Goal: Check status: Check status

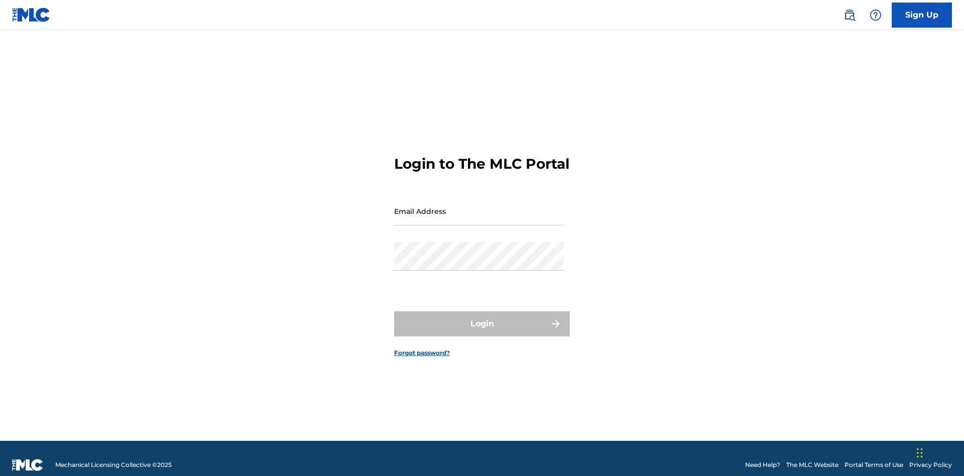
scroll to position [13, 0]
click at [479, 206] on input "Email Address" at bounding box center [479, 211] width 170 height 29
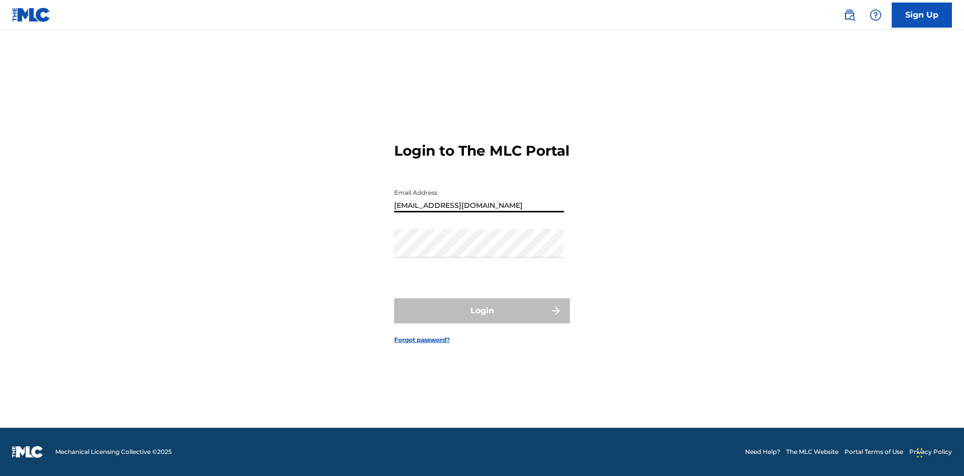
type input "[EMAIL_ADDRESS][DOMAIN_NAME]"
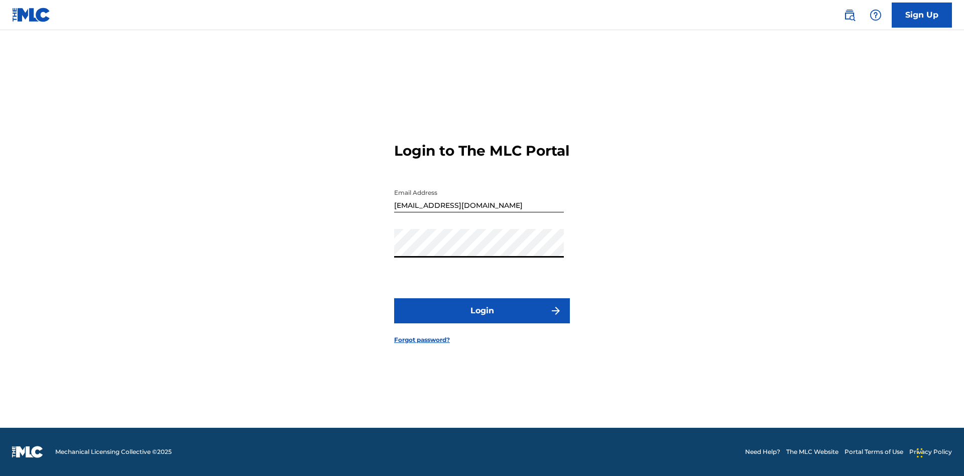
click at [482, 319] on button "Login" at bounding box center [482, 310] width 176 height 25
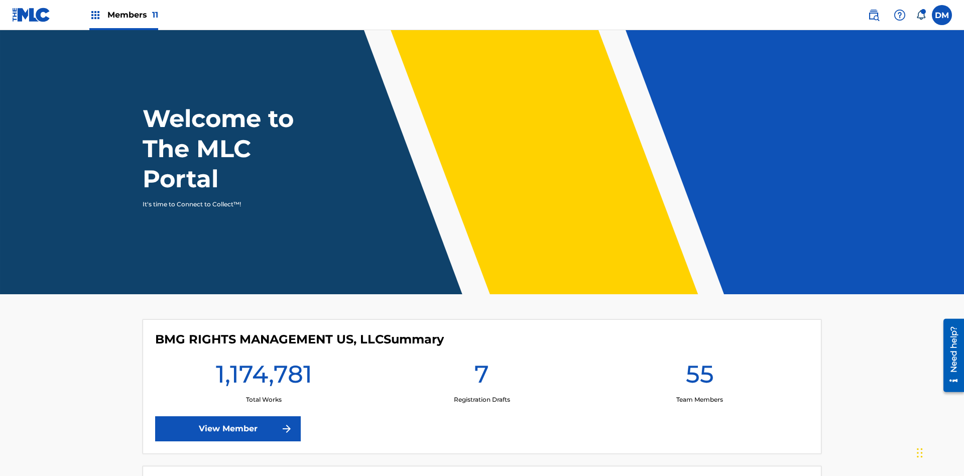
scroll to position [43, 0]
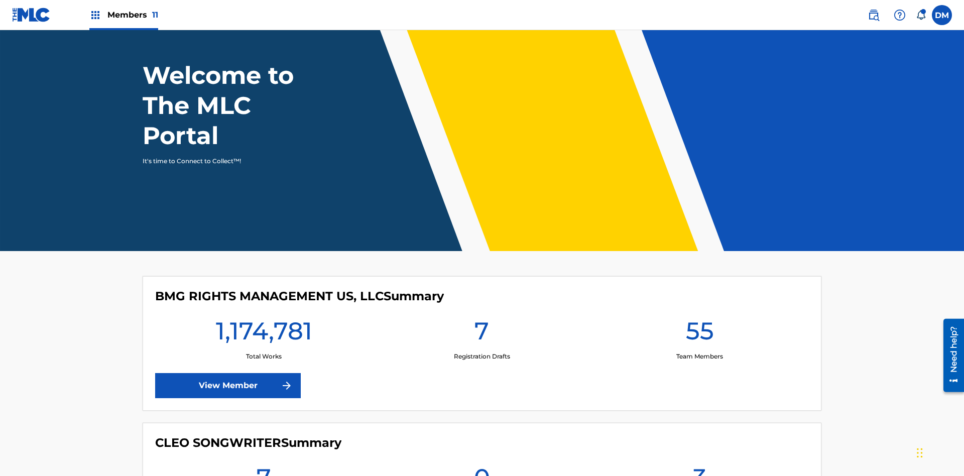
click at [123, 15] on span "Members 11" at bounding box center [132, 15] width 51 height 12
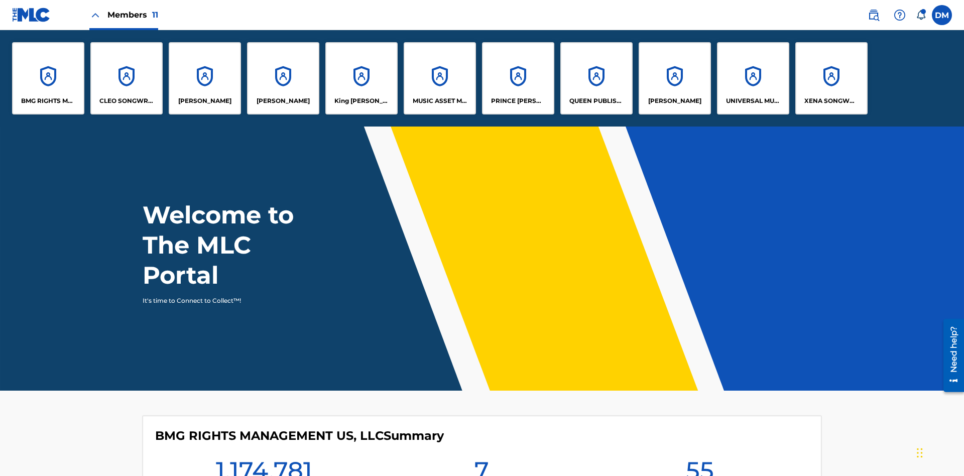
scroll to position [36, 0]
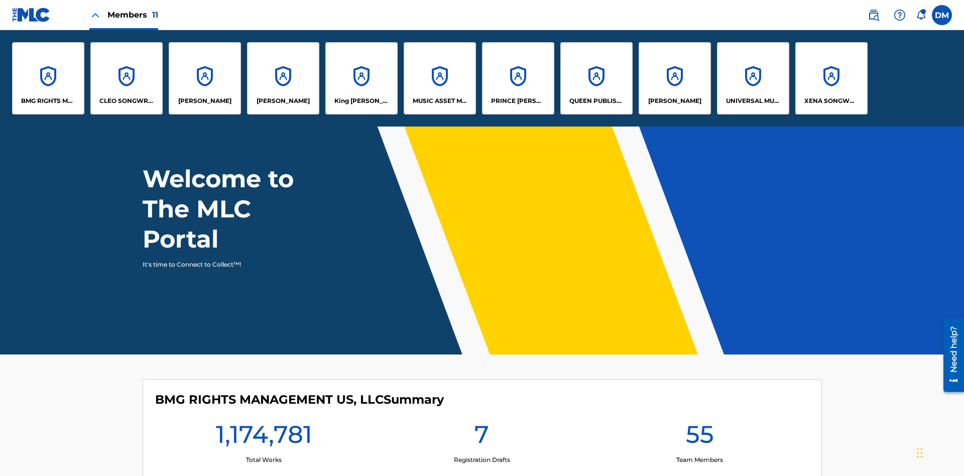
click at [752, 101] on p "UNIVERSAL MUSIC PUB GROUP" at bounding box center [753, 100] width 55 height 9
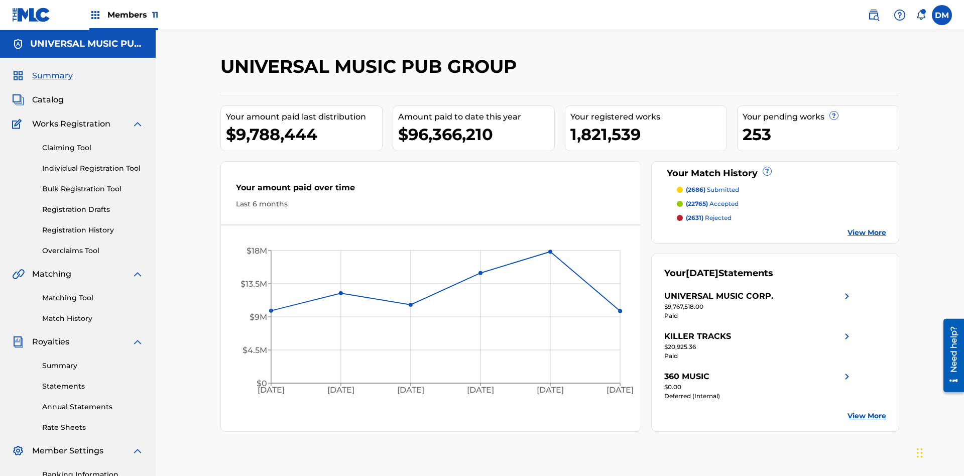
click at [93, 225] on link "Registration History" at bounding box center [92, 230] width 101 height 11
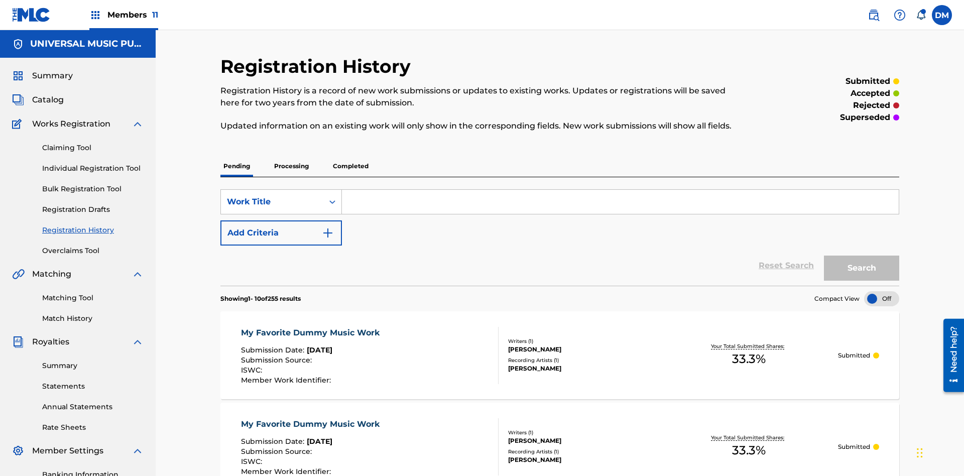
click at [291, 156] on p "Processing" at bounding box center [291, 166] width 41 height 21
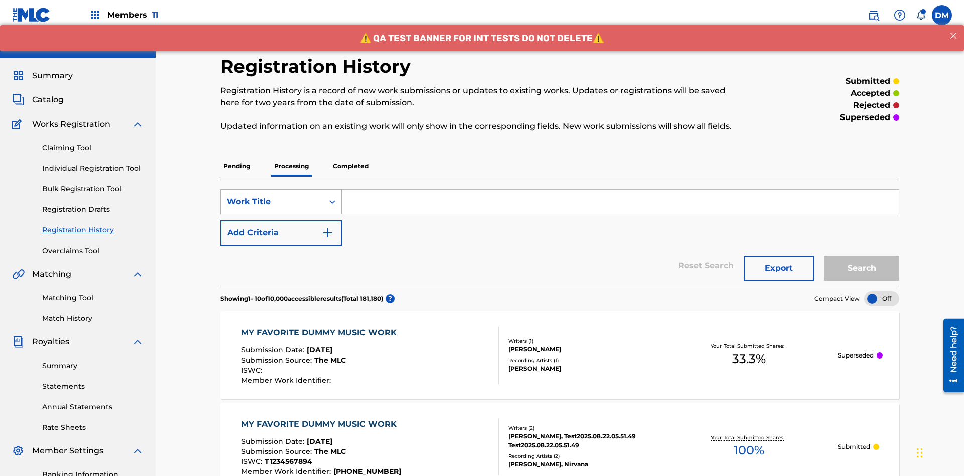
click at [272, 196] on div "Work Title" at bounding box center [272, 202] width 90 height 12
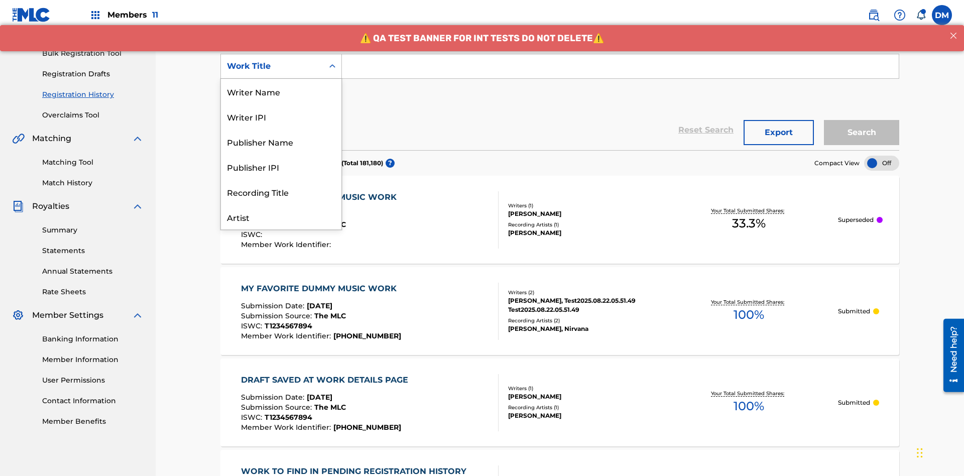
scroll to position [50, 0]
click at [281, 217] on div "Work Title" at bounding box center [281, 216] width 120 height 25
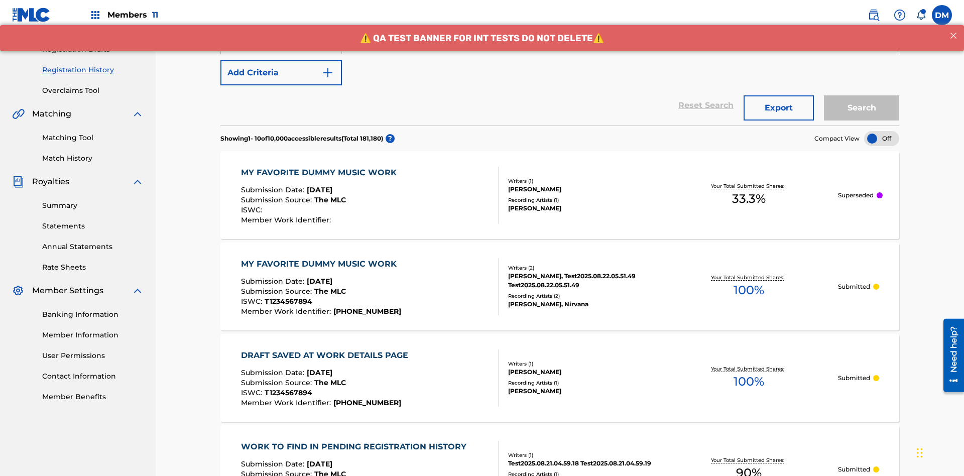
click at [281, 73] on button "Add Criteria" at bounding box center [280, 72] width 121 height 25
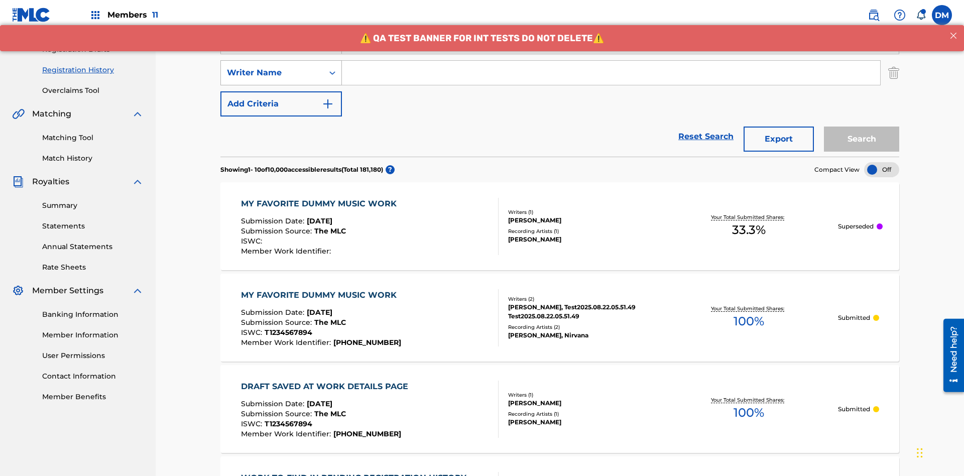
click at [272, 67] on div "Writer Name" at bounding box center [272, 73] width 90 height 12
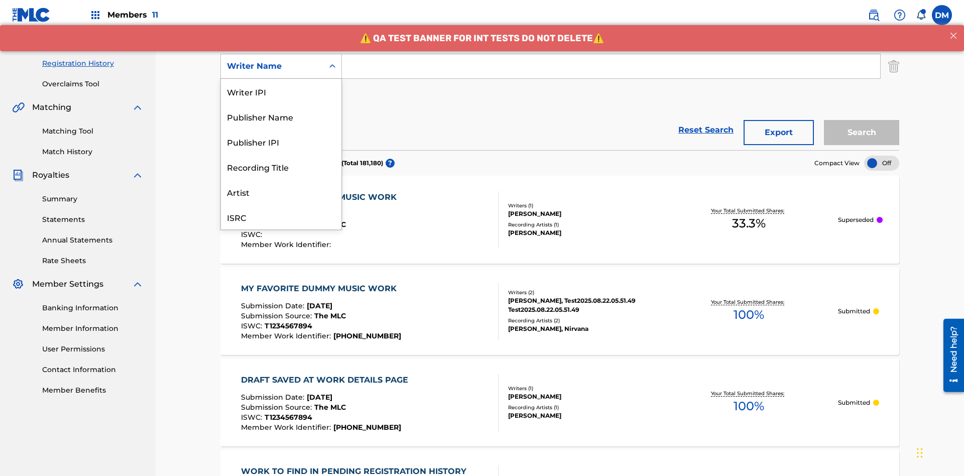
scroll to position [25, 0]
click at [281, 142] on div "Recording Title" at bounding box center [281, 141] width 120 height 25
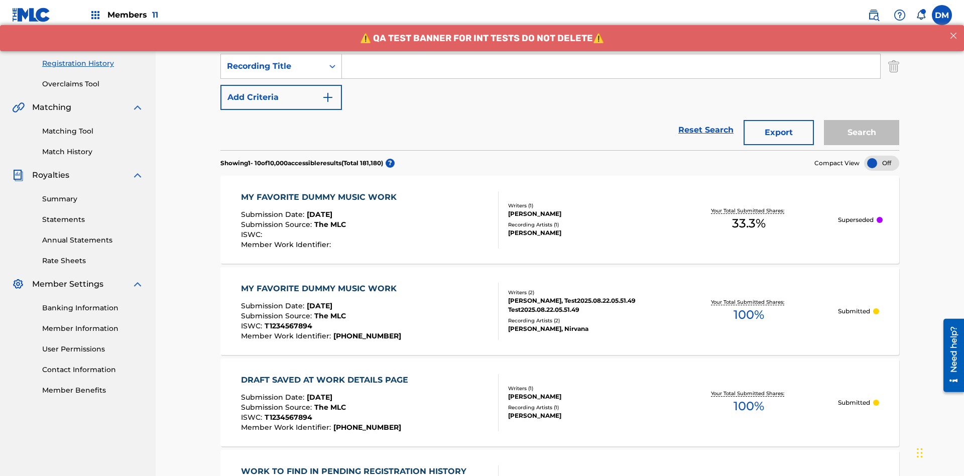
click at [281, 85] on button "Add Criteria" at bounding box center [280, 97] width 121 height 25
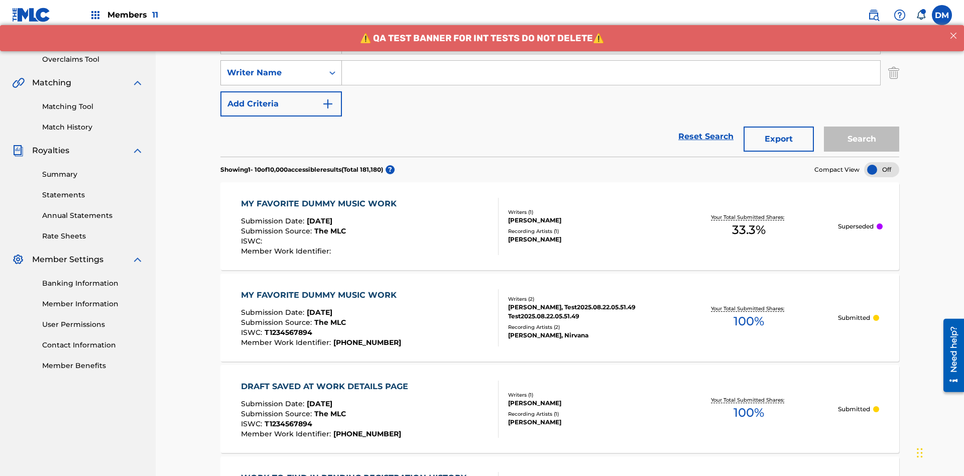
click at [272, 67] on div "Writer Name" at bounding box center [272, 73] width 90 height 12
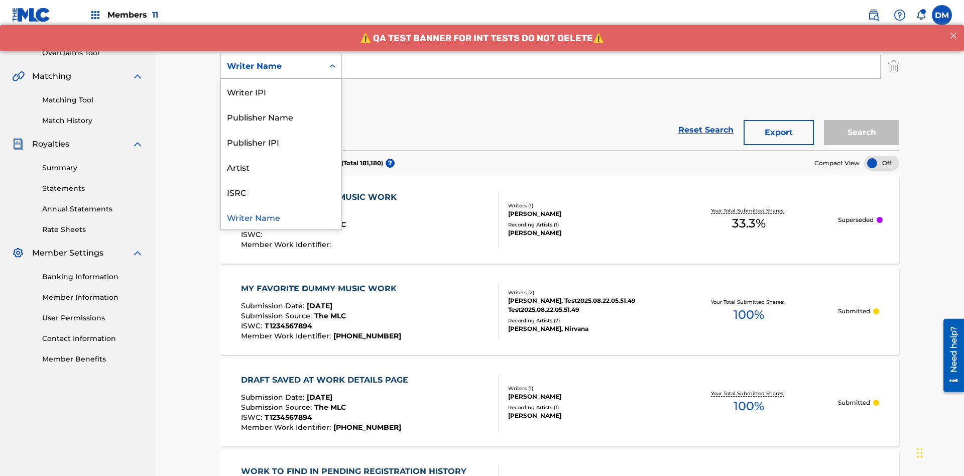
click at [281, 192] on div "ISRC" at bounding box center [281, 191] width 120 height 25
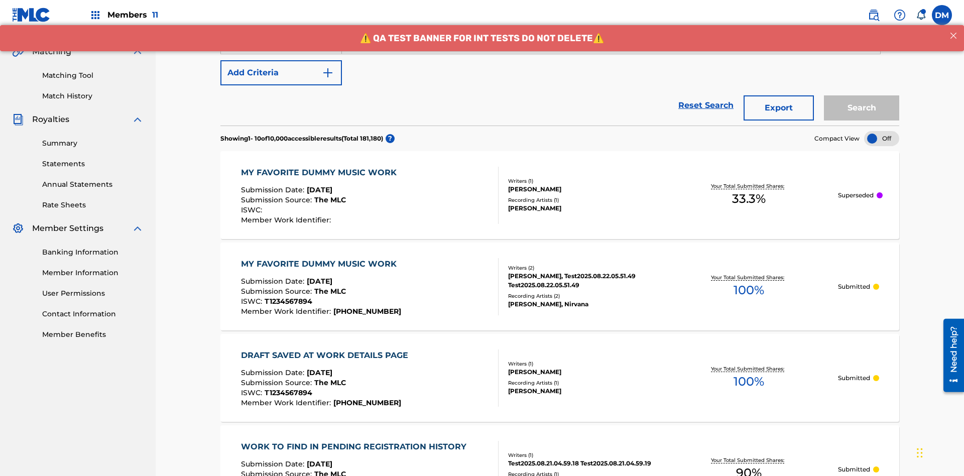
click at [281, 73] on button "Add Criteria" at bounding box center [280, 72] width 121 height 25
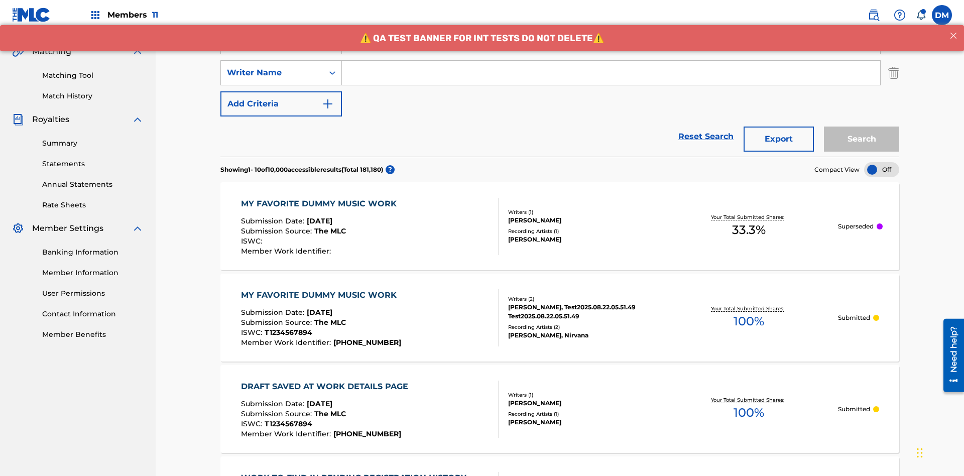
scroll to position [229, 0]
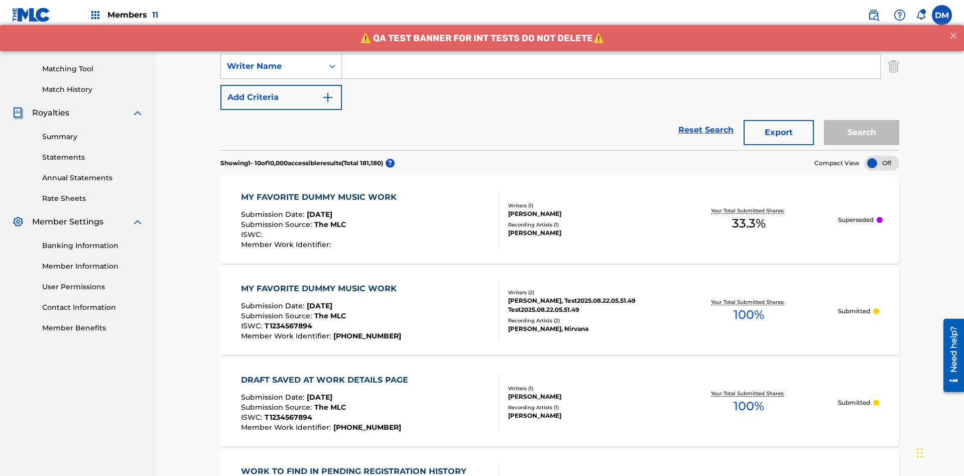
click at [272, 66] on div "Writer Name" at bounding box center [272, 66] width 90 height 12
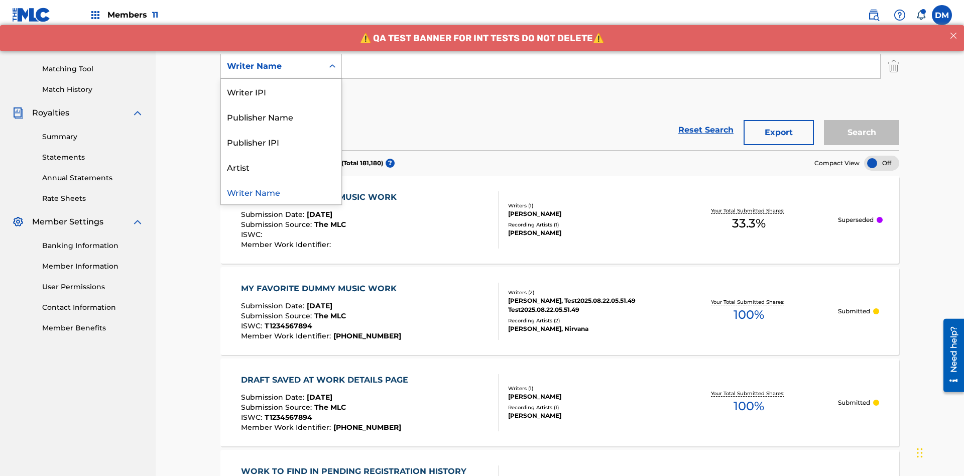
click at [281, 192] on div "Writer Name" at bounding box center [281, 191] width 120 height 25
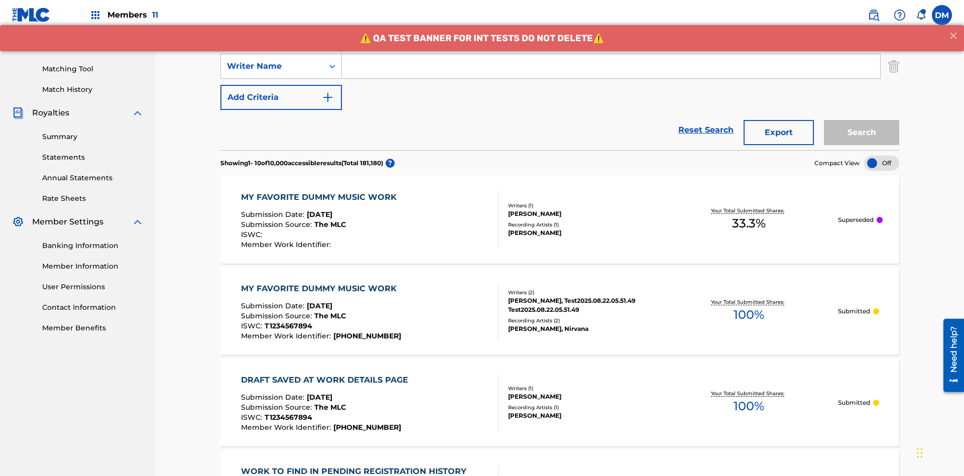
click at [281, 85] on button "Add Criteria" at bounding box center [280, 97] width 121 height 25
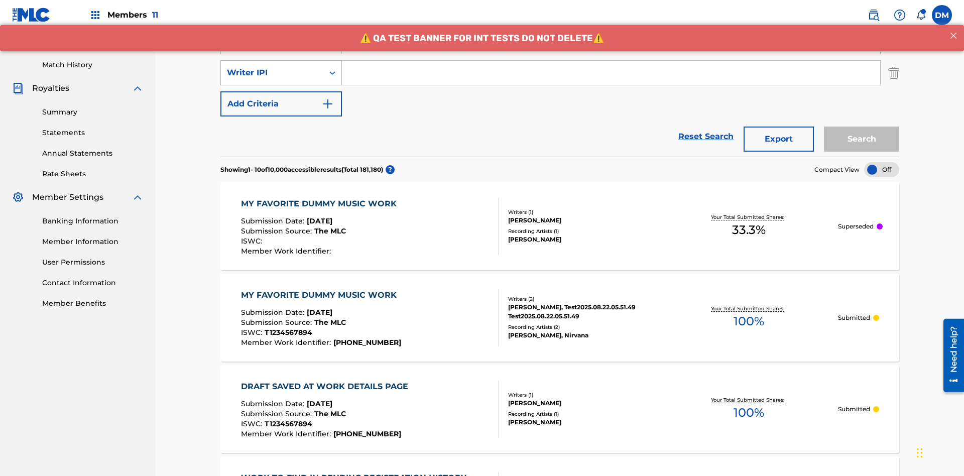
click at [272, 67] on div "Writer IPI" at bounding box center [272, 73] width 90 height 12
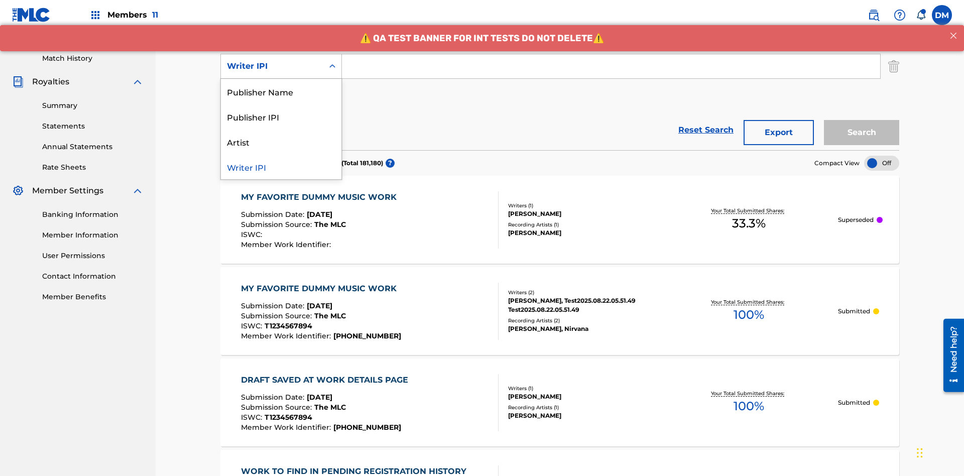
click at [281, 91] on div "Publisher Name" at bounding box center [281, 91] width 120 height 25
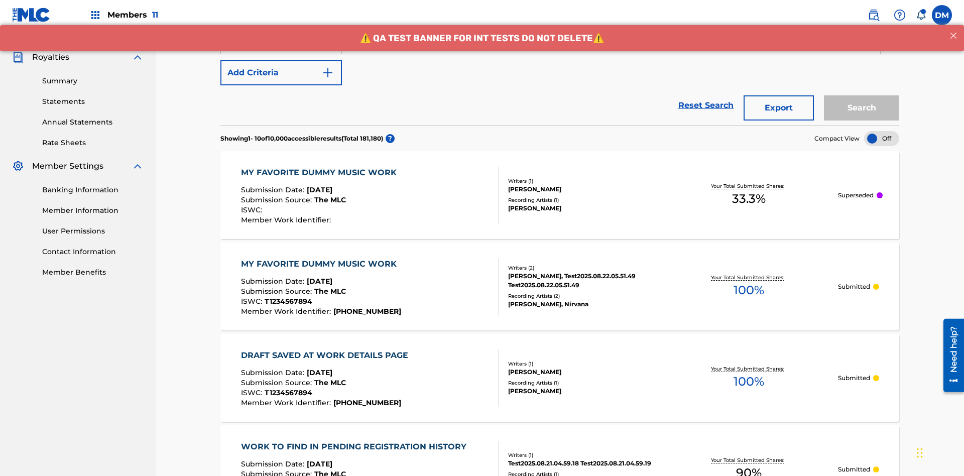
click at [281, 73] on button "Add Criteria" at bounding box center [280, 72] width 121 height 25
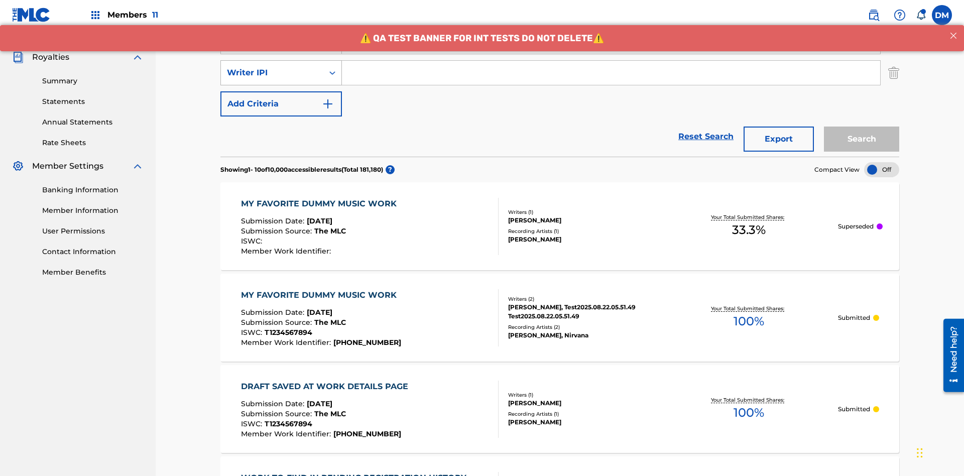
click at [272, 67] on div "Writer IPI" at bounding box center [272, 73] width 90 height 12
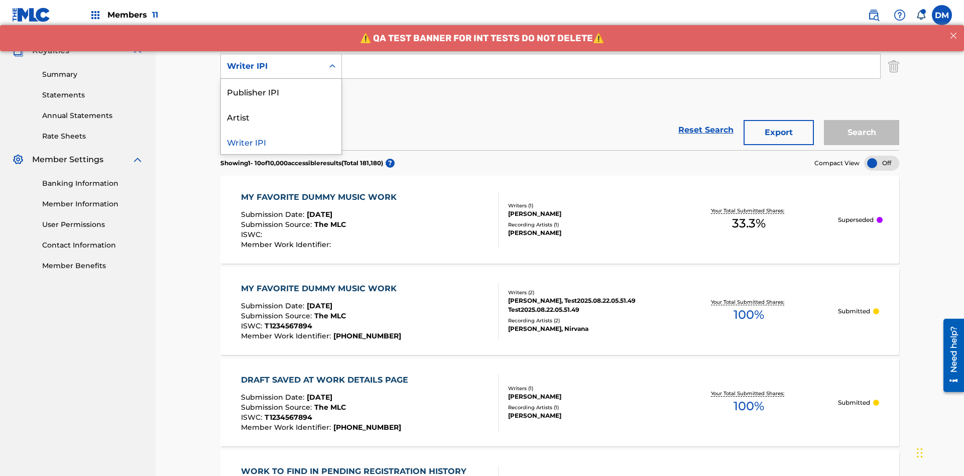
click at [281, 91] on div "Publisher IPI" at bounding box center [281, 91] width 120 height 25
click at [281, 85] on button "Add Criteria" at bounding box center [280, 97] width 121 height 25
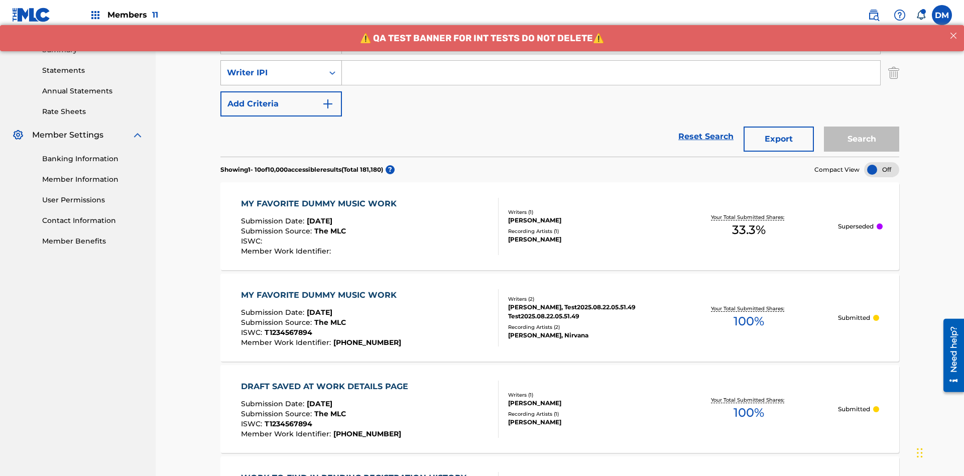
click at [272, 67] on div "Writer IPI" at bounding box center [272, 73] width 90 height 12
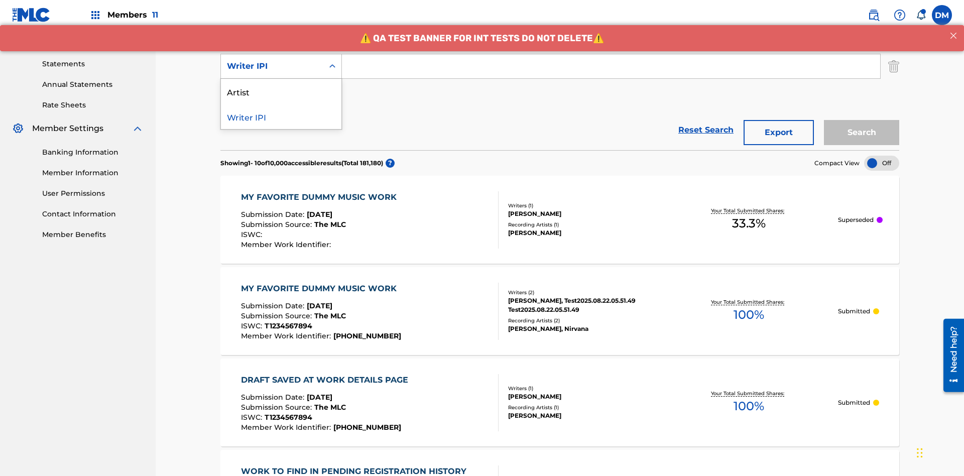
click at [281, 91] on div "Artist" at bounding box center [281, 91] width 120 height 25
click at [281, 85] on button "Add Criteria" at bounding box center [280, 97] width 121 height 25
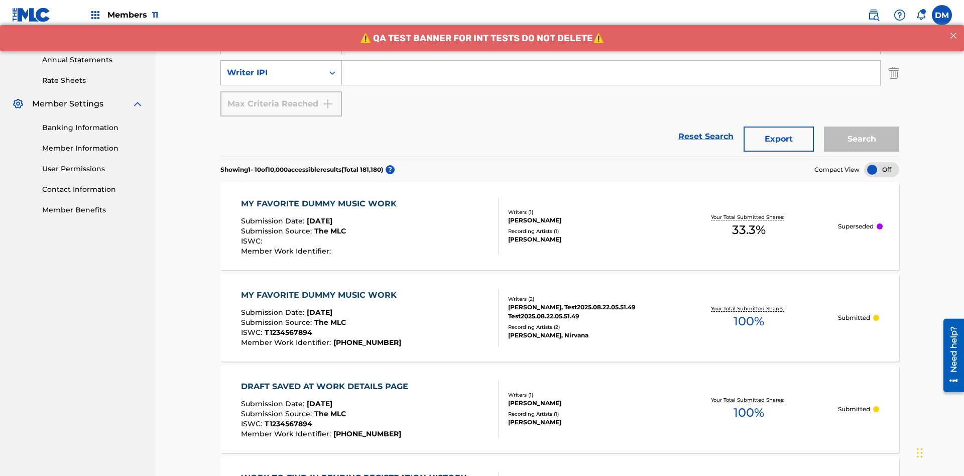
click at [272, 67] on div "Writer IPI" at bounding box center [272, 73] width 90 height 12
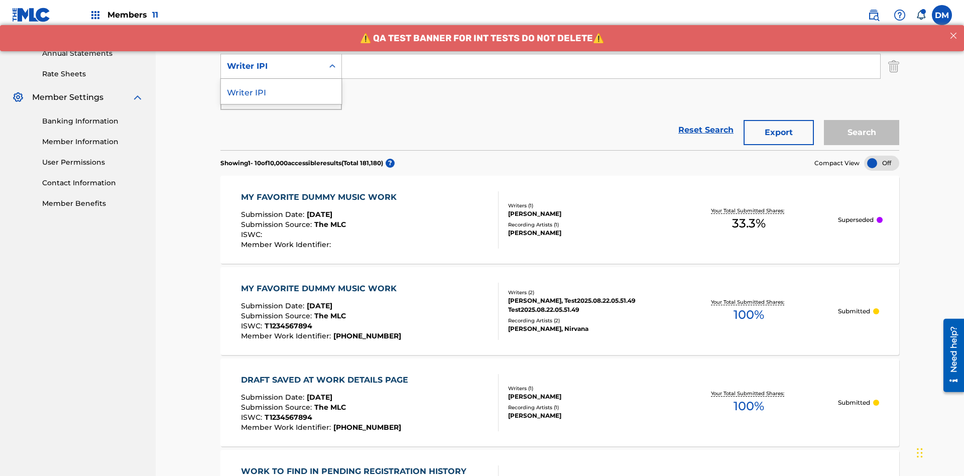
click at [281, 91] on div "Writer IPI" at bounding box center [281, 91] width 120 height 25
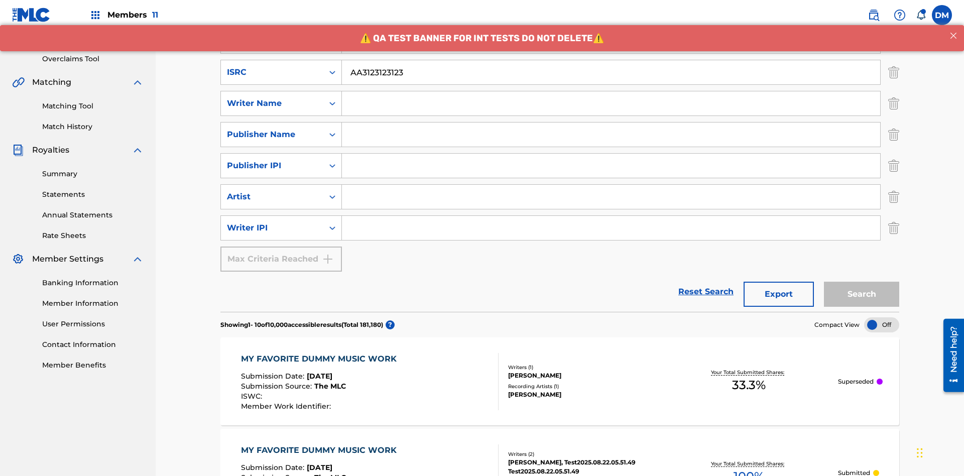
type input "AA3123123123"
click at [620, 22] on input "Search Form" at bounding box center [620, 10] width 557 height 24
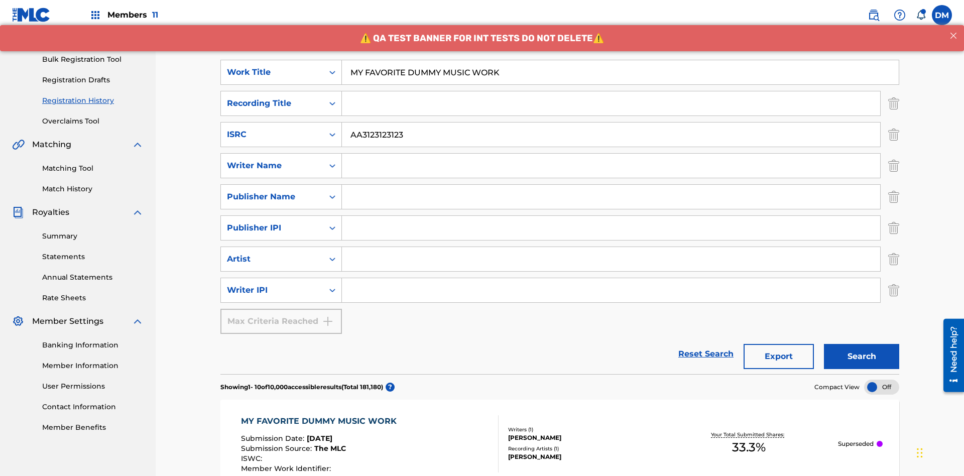
scroll to position [223, 0]
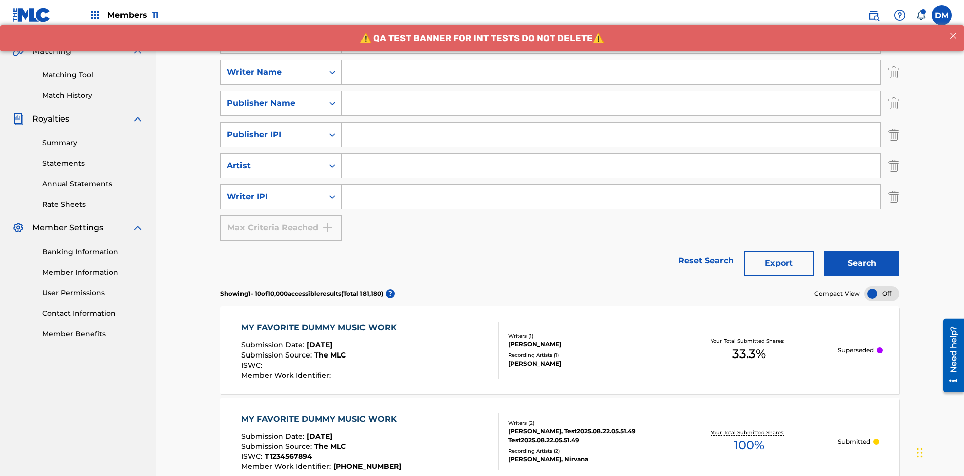
type input "MY FAVORITE DUMMY MUSIC WORK"
click at [611, 72] on input "Search Form" at bounding box center [611, 72] width 538 height 24
type input "[PERSON_NAME]"
click at [611, 185] on input "Search Form" at bounding box center [611, 197] width 538 height 24
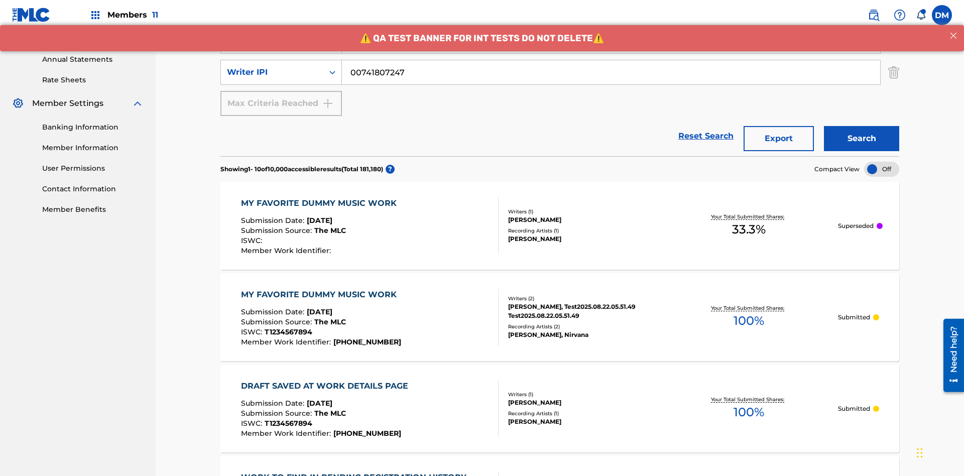
scroll to position [254, 0]
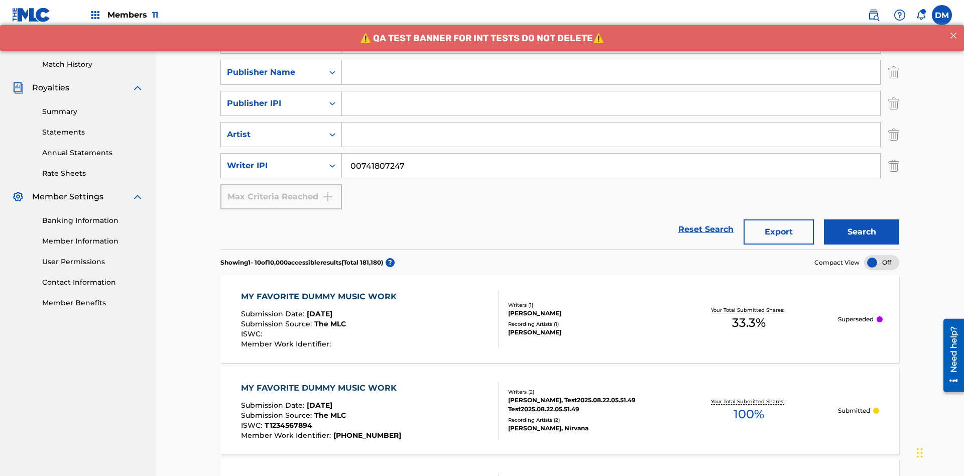
type input "00741807247"
click at [611, 72] on input "Search Form" at bounding box center [611, 72] width 538 height 24
type input "CALACA"
click at [611, 91] on input "Search Form" at bounding box center [611, 103] width 538 height 24
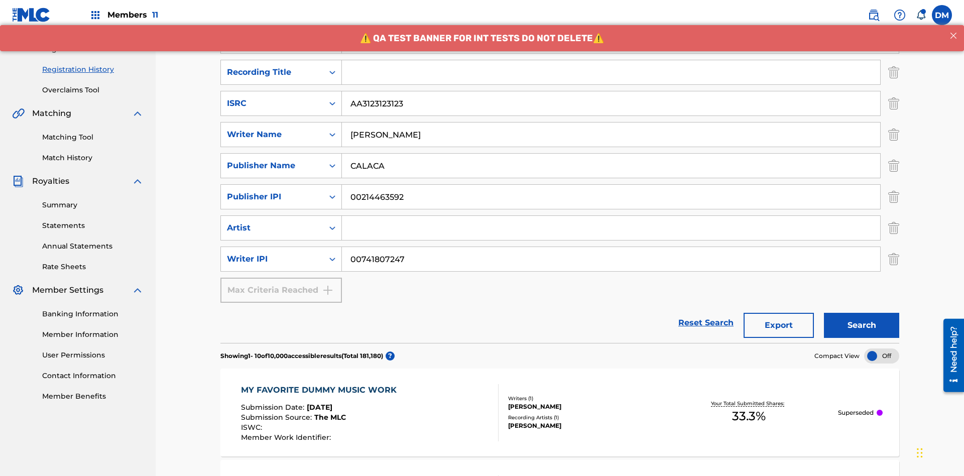
type input "00214463592"
click at [611, 72] on input "Search Form" at bounding box center [611, 72] width 538 height 24
type input "Best Song Ever"
click at [611, 216] on input "Search Form" at bounding box center [611, 228] width 538 height 24
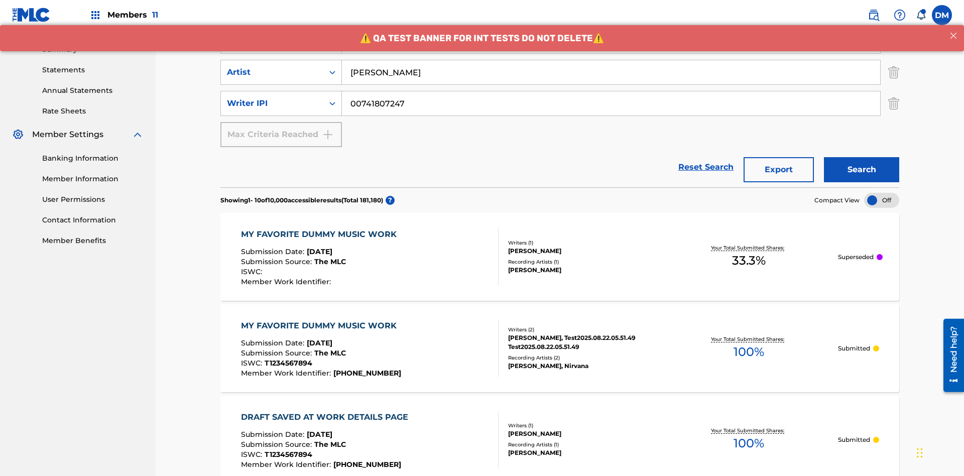
type input "[PERSON_NAME]"
click at [861, 157] on button "Search" at bounding box center [861, 169] width 75 height 25
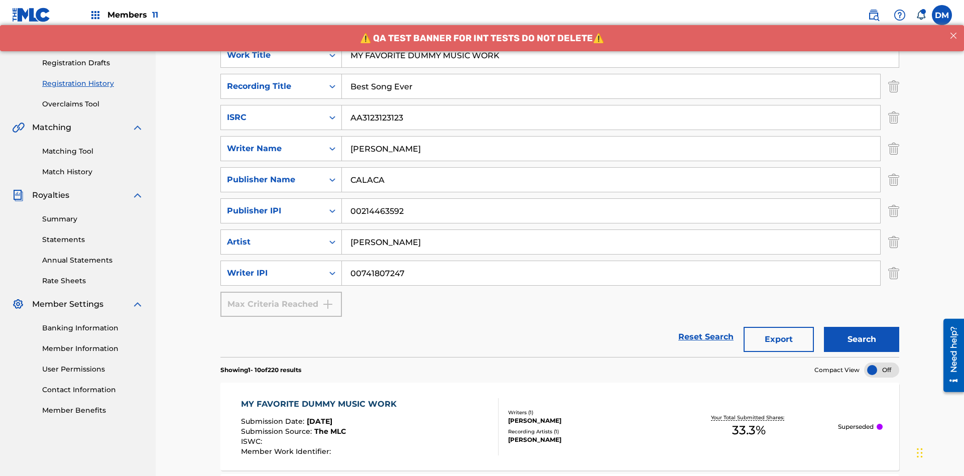
scroll to position [449, 0]
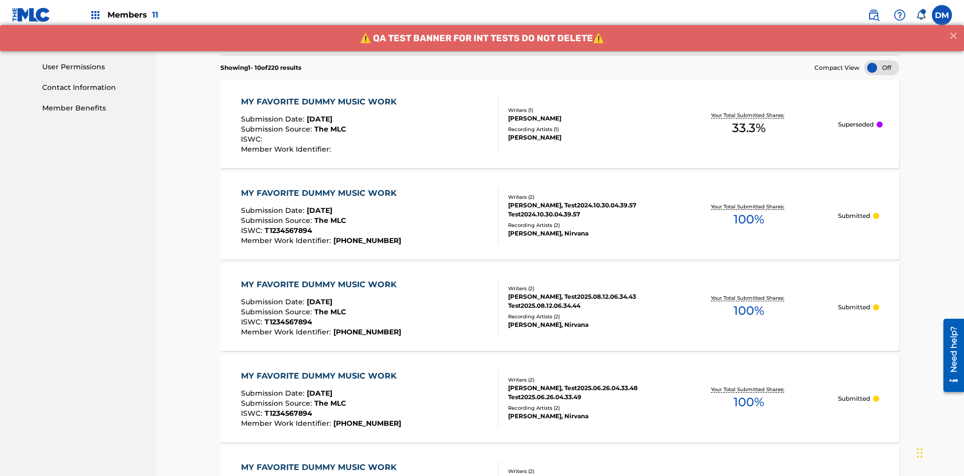
click at [320, 96] on div "MY FAVORITE DUMMY MUSIC WORK" at bounding box center [321, 102] width 161 height 12
